Goal: Leave review/rating: Share an evaluation or opinion about a product, service, or content

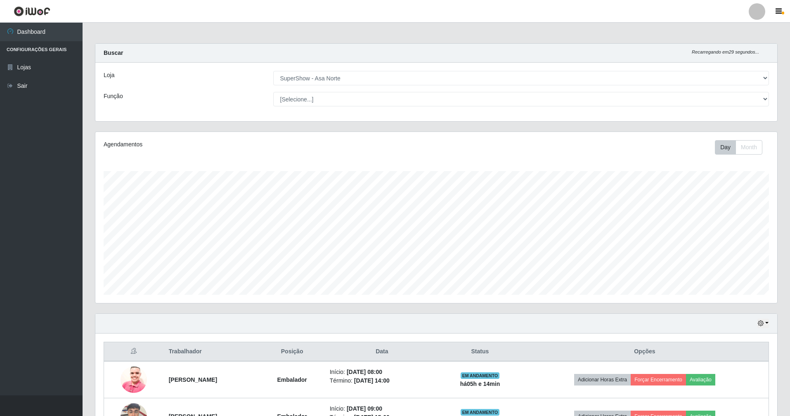
select select "71"
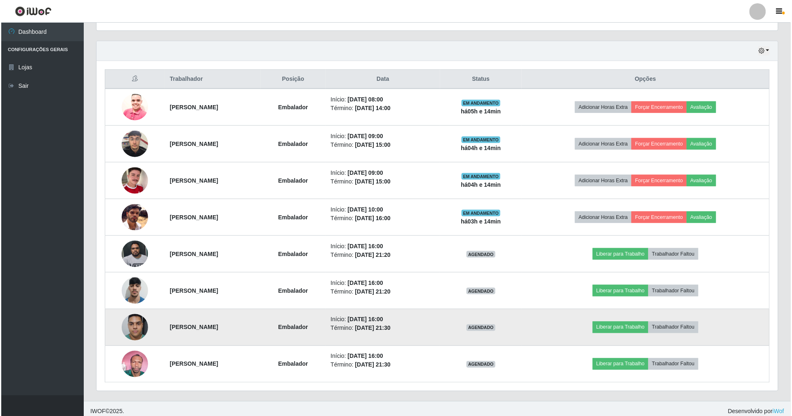
scroll to position [281, 0]
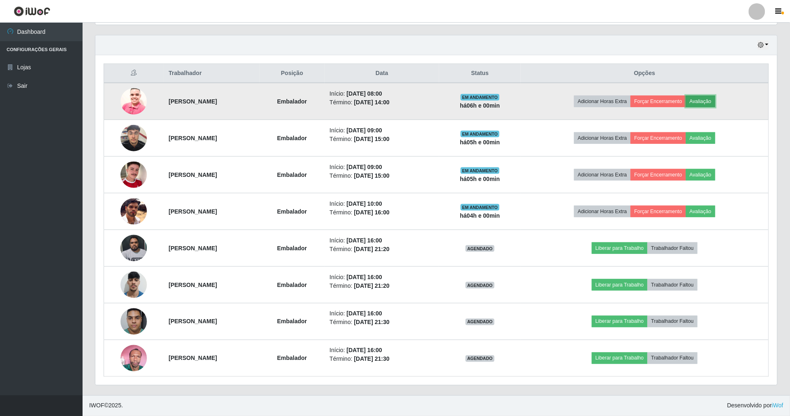
click at [715, 99] on button "Avaliação" at bounding box center [700, 102] width 29 height 12
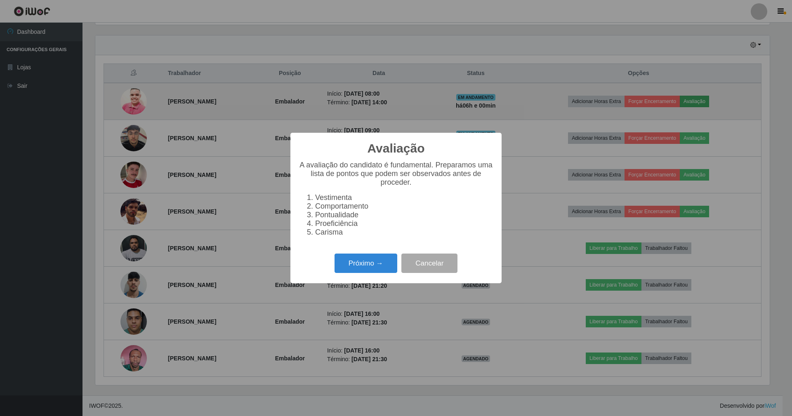
scroll to position [172, 674]
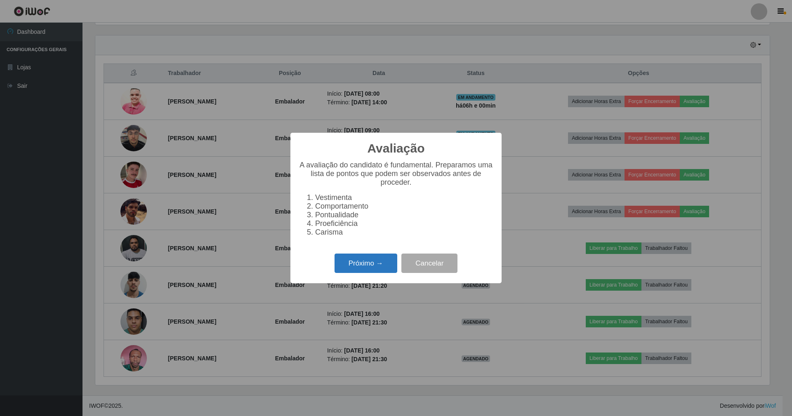
click at [359, 271] on button "Próximo →" at bounding box center [366, 263] width 63 height 19
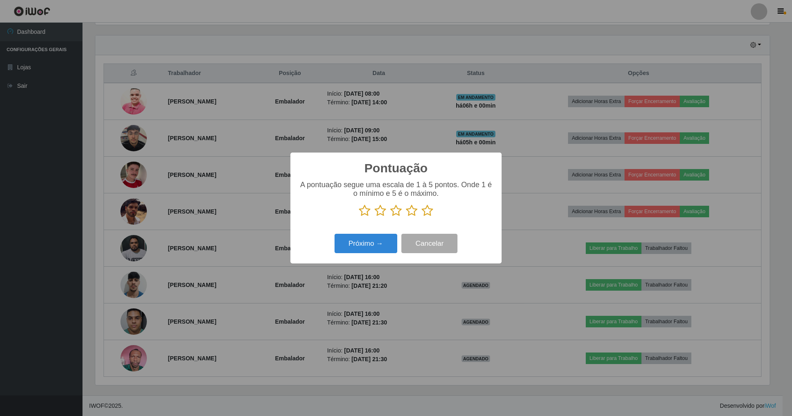
scroll to position [412498, 411994]
click at [426, 213] on icon at bounding box center [428, 211] width 12 height 12
click at [422, 217] on input "radio" at bounding box center [422, 217] width 0 height 0
click at [361, 253] on button "Próximo →" at bounding box center [366, 243] width 63 height 19
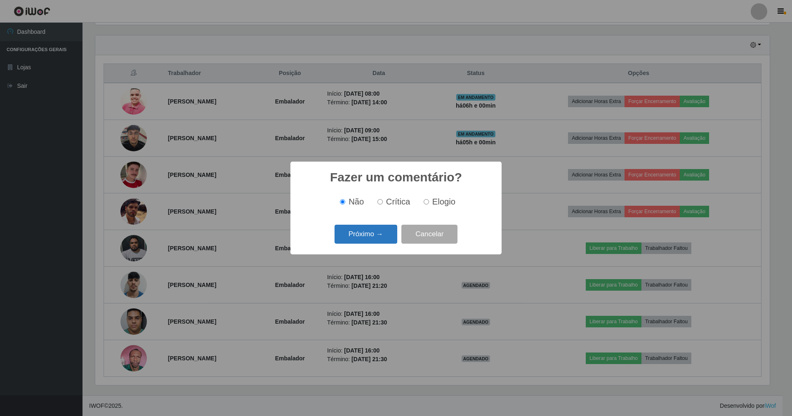
click at [371, 234] on button "Próximo →" at bounding box center [366, 234] width 63 height 19
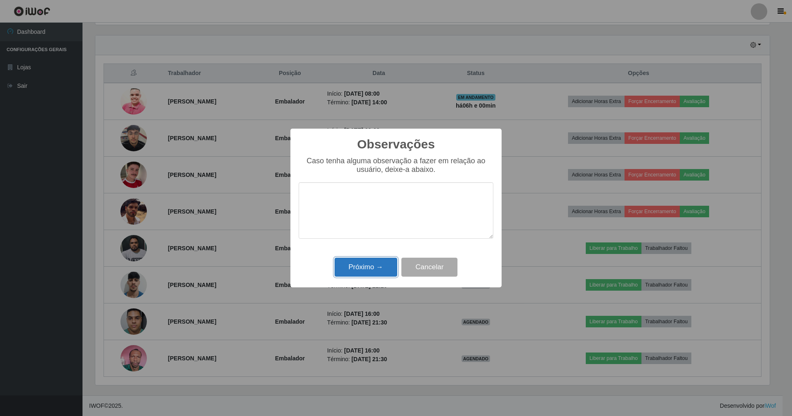
click at [373, 266] on button "Próximo →" at bounding box center [366, 267] width 63 height 19
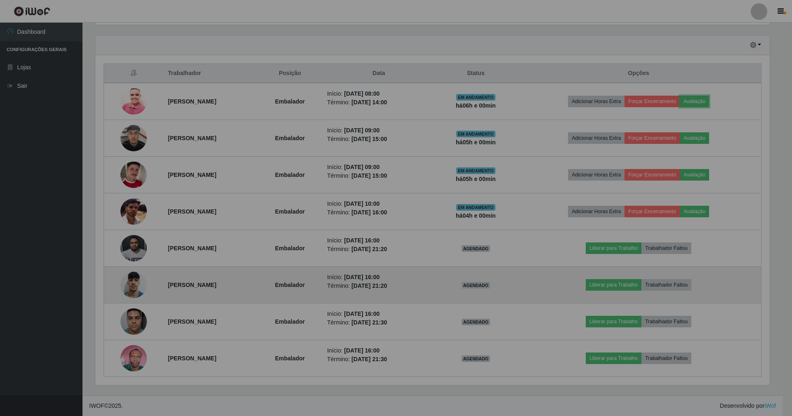
scroll to position [172, 682]
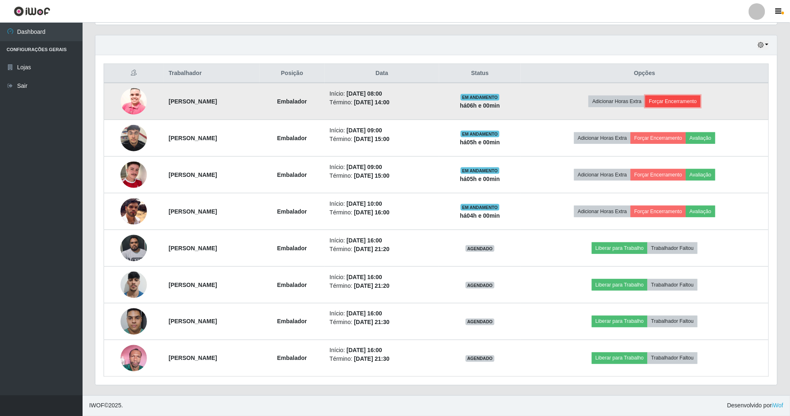
click at [683, 101] on button "Forçar Encerramento" at bounding box center [672, 102] width 55 height 12
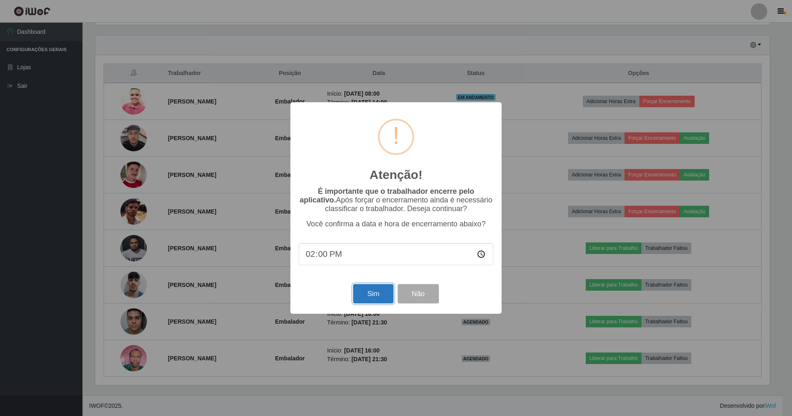
drag, startPoint x: 364, startPoint y: 295, endPoint x: 367, endPoint y: 291, distance: 5.3
click at [365, 295] on button "Sim" at bounding box center [373, 293] width 40 height 19
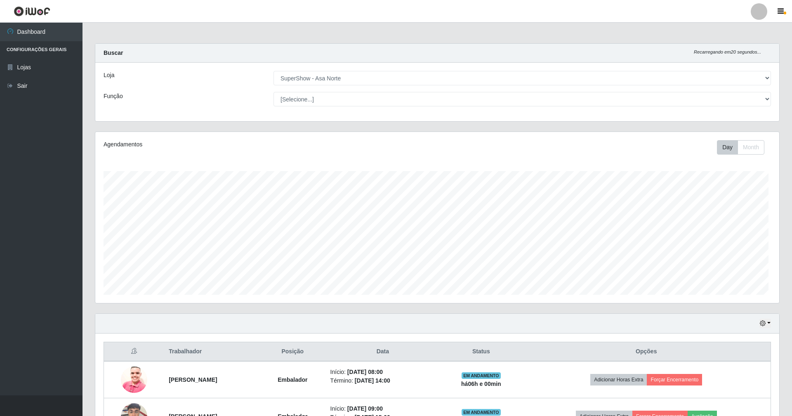
scroll to position [172, 684]
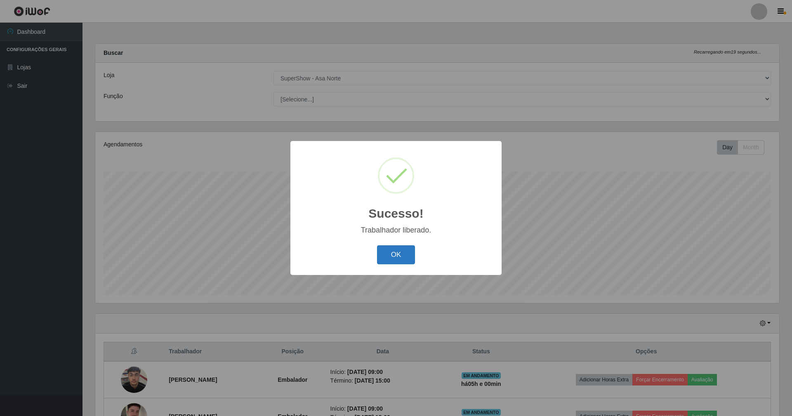
click at [402, 251] on button "OK" at bounding box center [396, 255] width 38 height 19
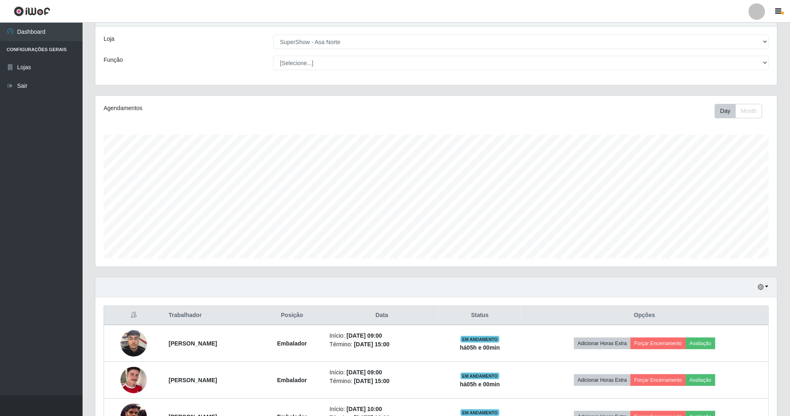
scroll to position [55, 0]
